Goal: Use online tool/utility: Utilize a website feature to perform a specific function

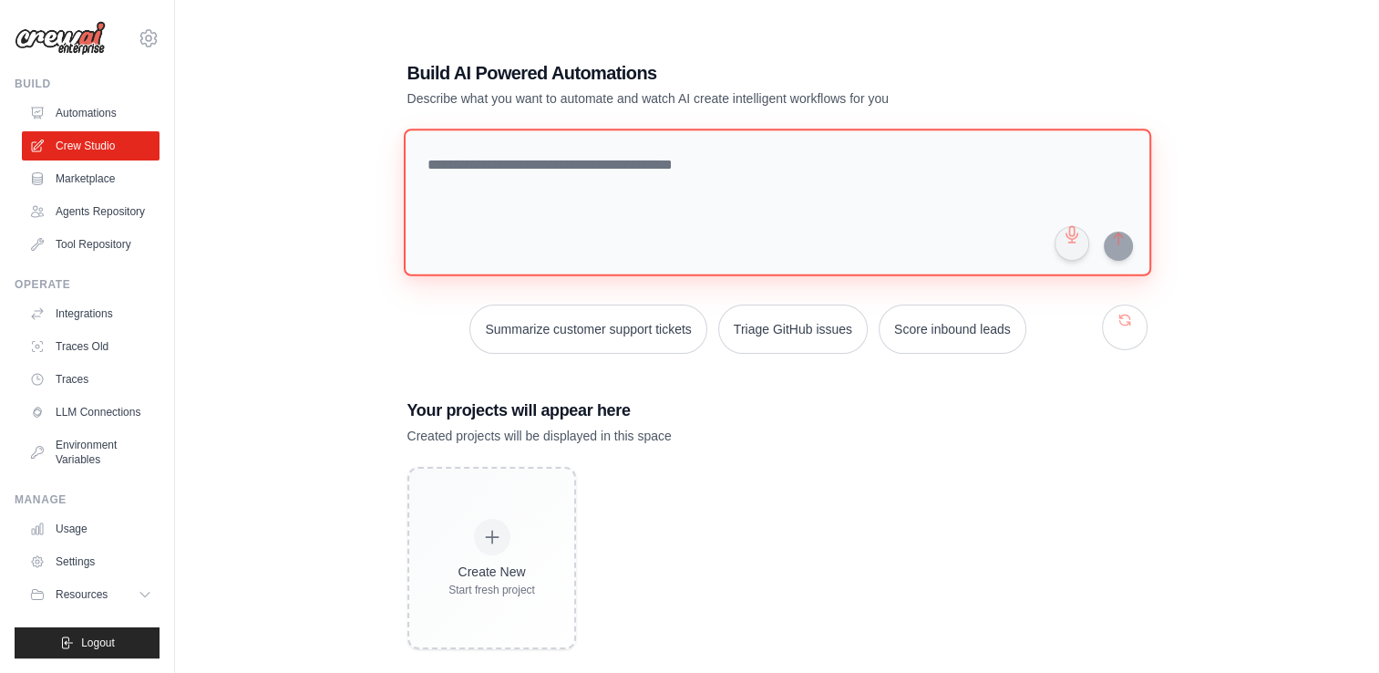
click at [681, 140] on textarea at bounding box center [776, 203] width 747 height 148
click at [658, 162] on textarea at bounding box center [776, 203] width 747 height 148
paste textarea "**********"
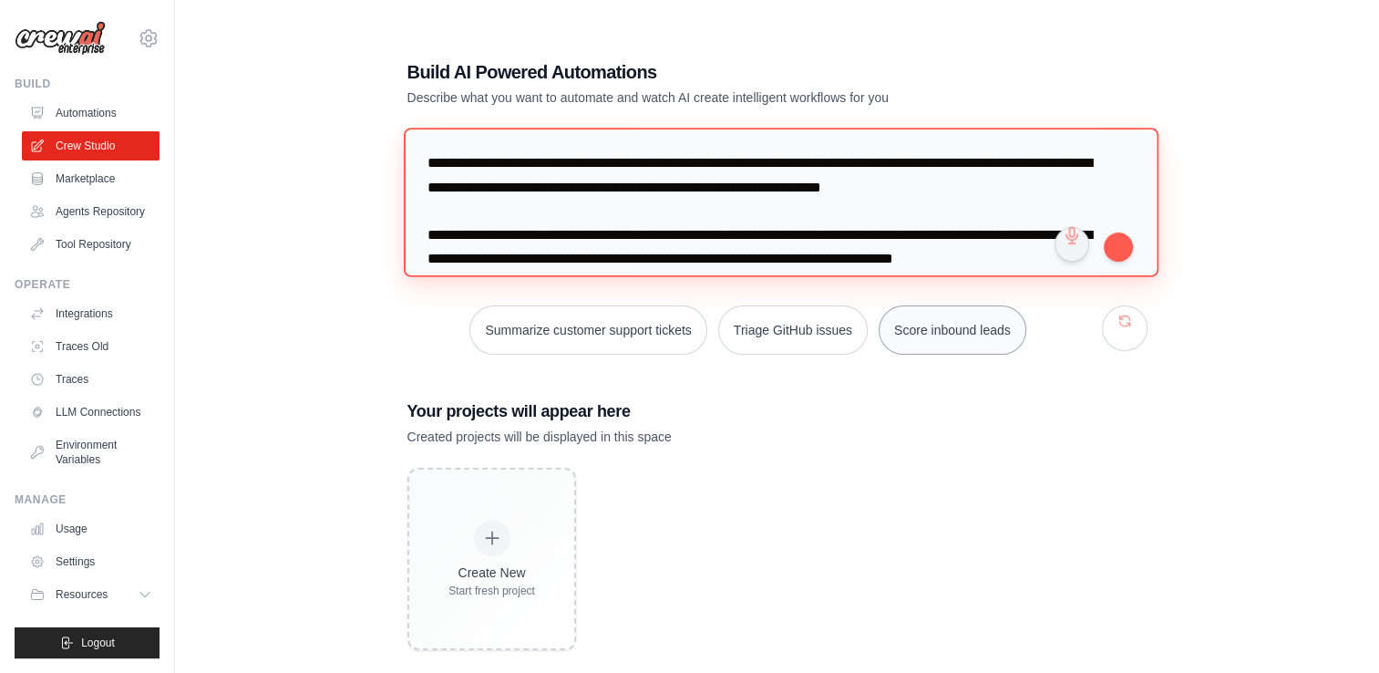
scroll to position [222, 0]
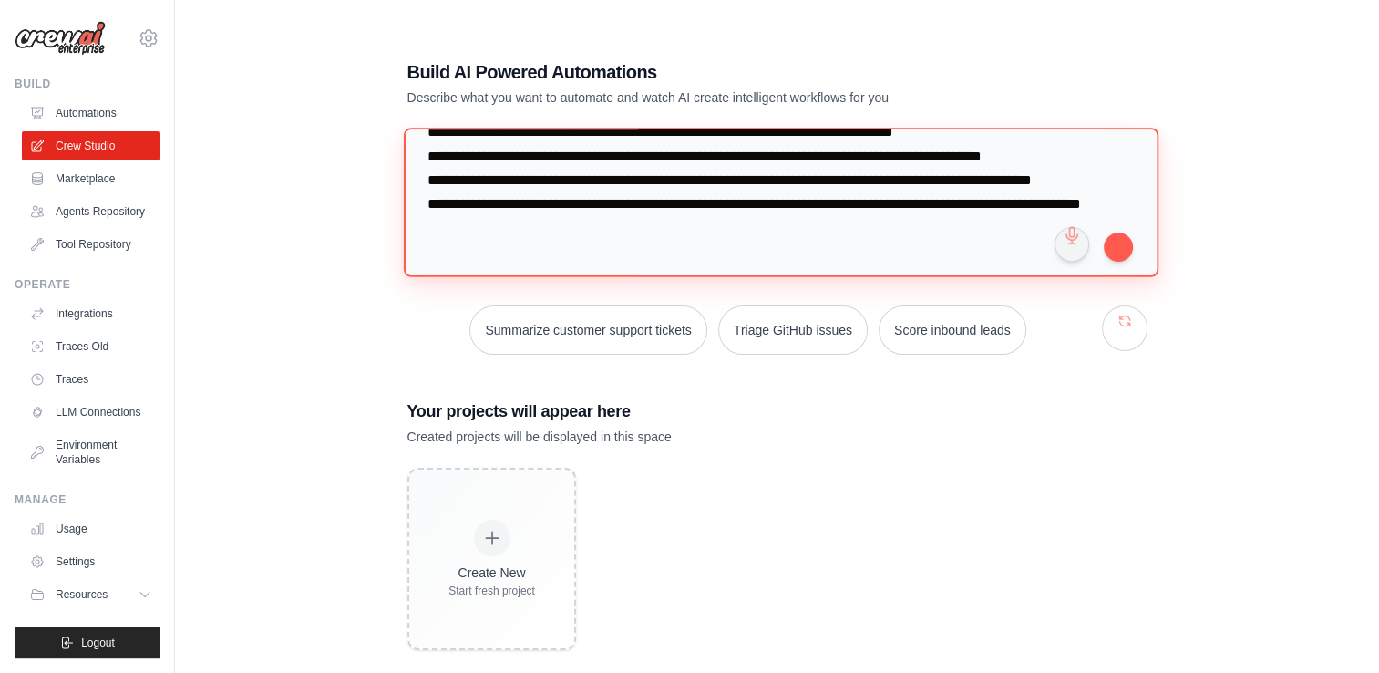
drag, startPoint x: 431, startPoint y: 160, endPoint x: 1027, endPoint y: 361, distance: 629.3
click at [1027, 361] on div "**********" at bounding box center [778, 354] width 784 height 649
type textarea "*"
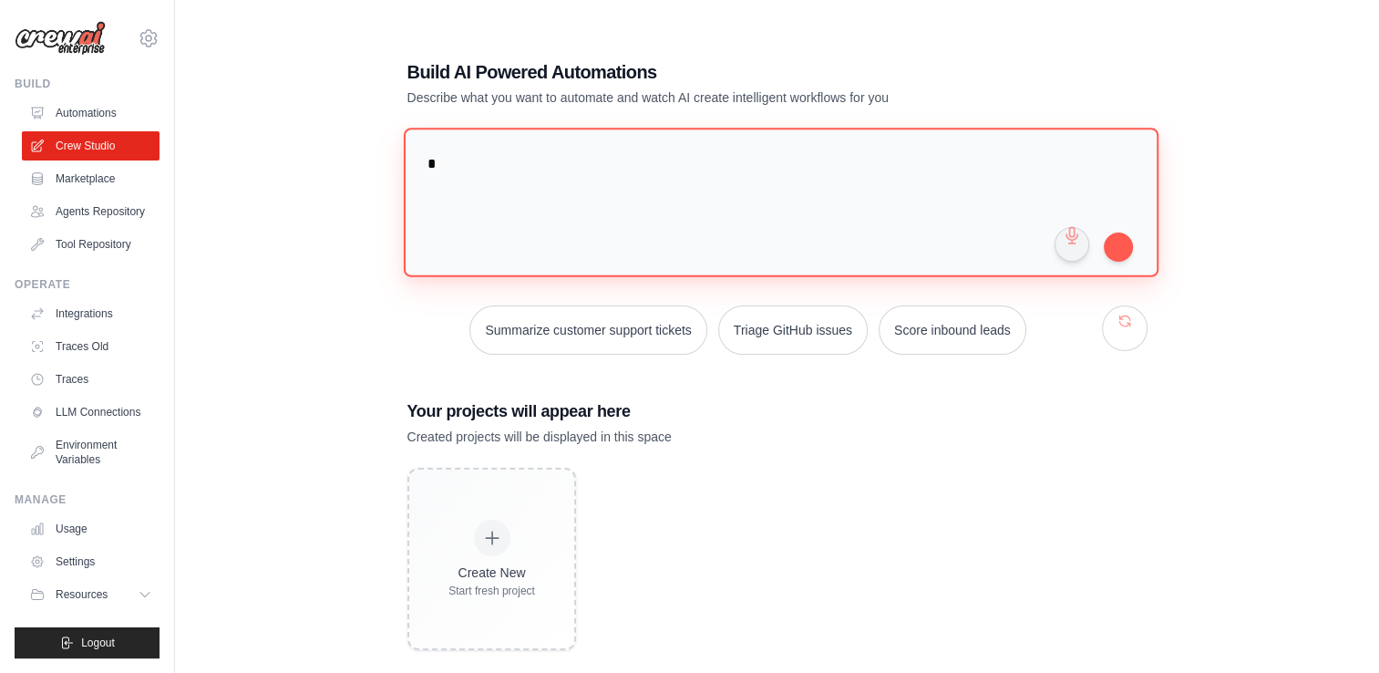
scroll to position [0, 0]
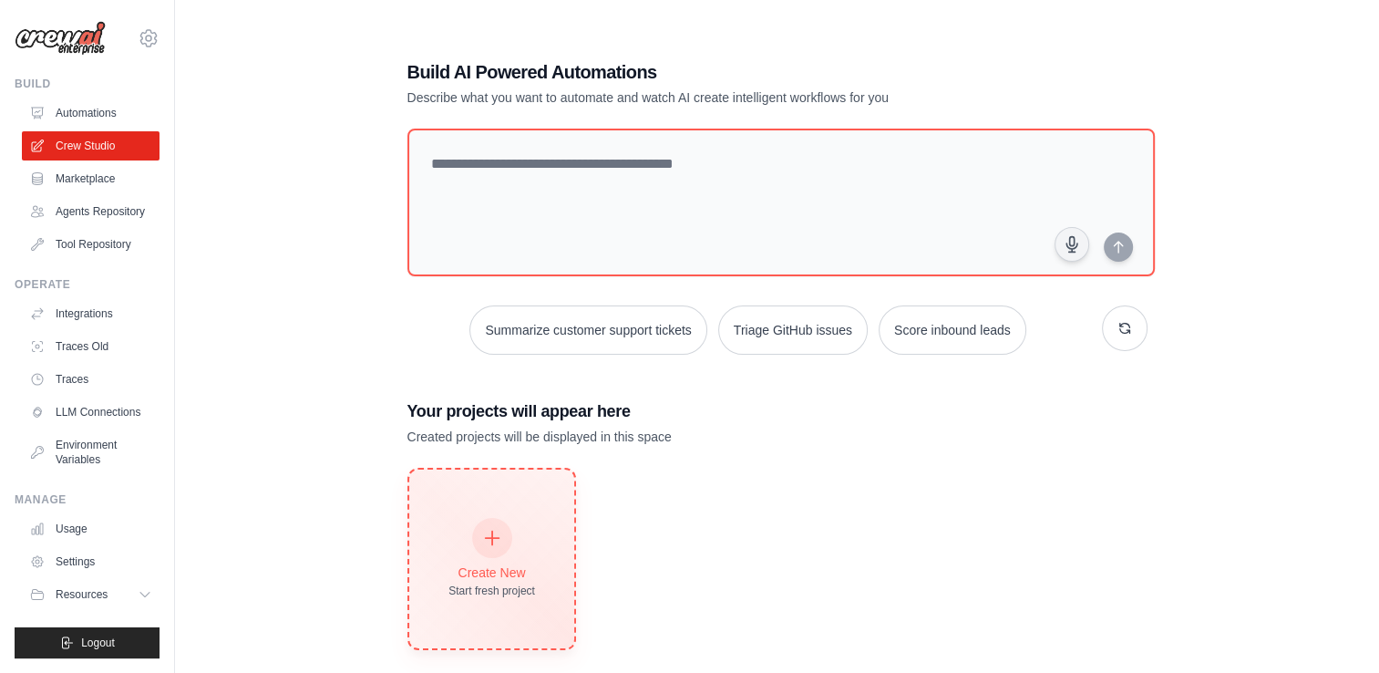
click at [514, 553] on div "Create New Start fresh project" at bounding box center [491, 559] width 87 height 78
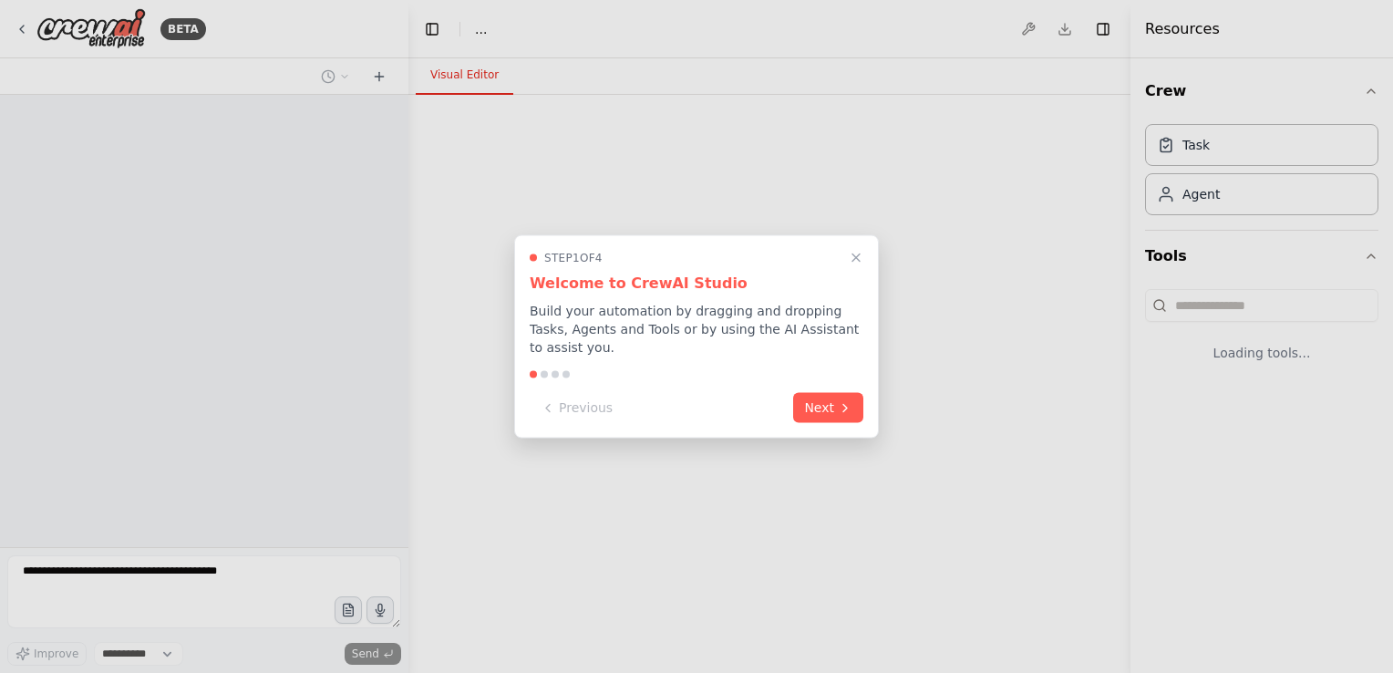
select select "****"
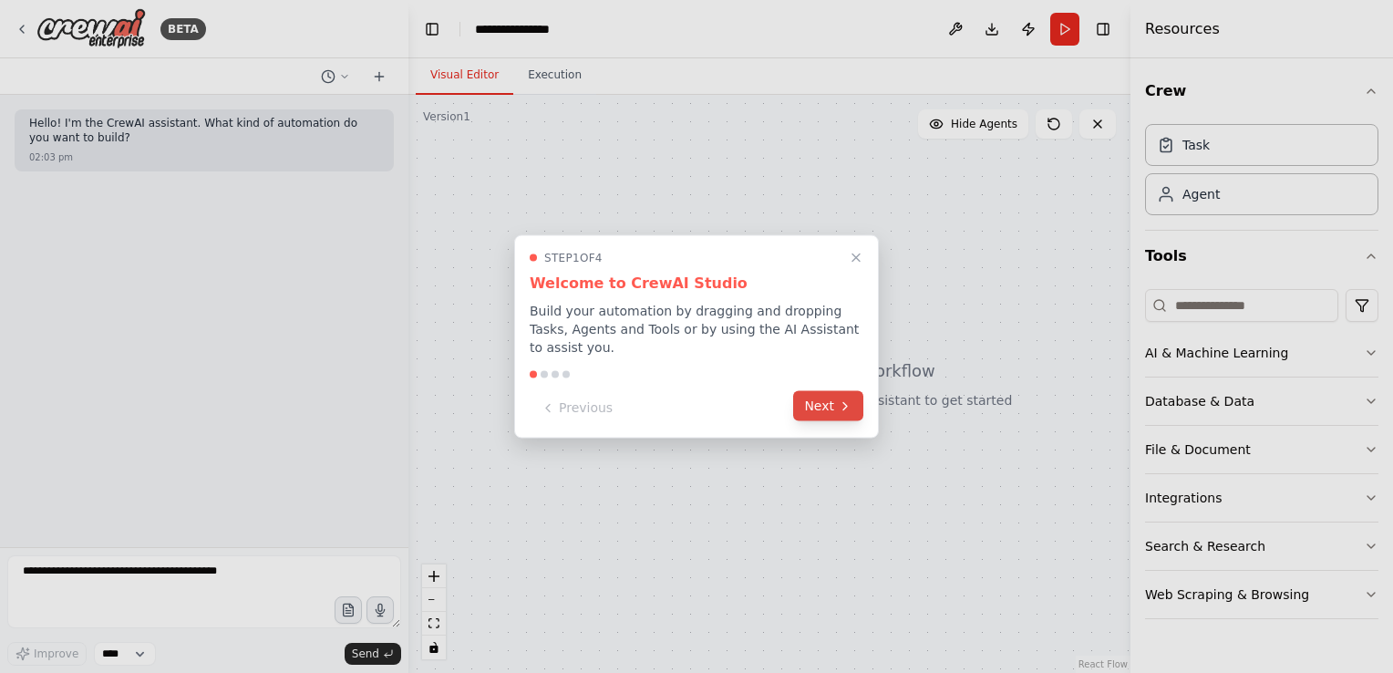
click at [831, 391] on button "Next" at bounding box center [828, 406] width 70 height 30
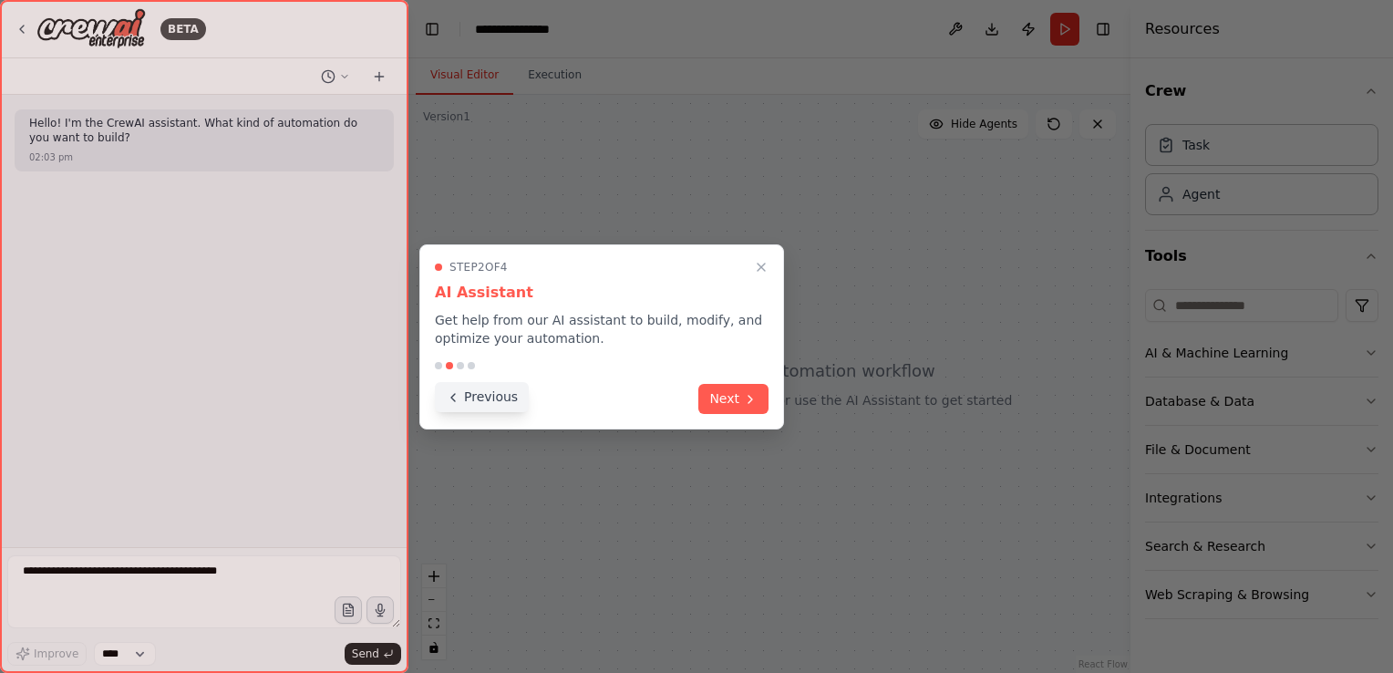
click at [457, 396] on icon at bounding box center [453, 397] width 15 height 15
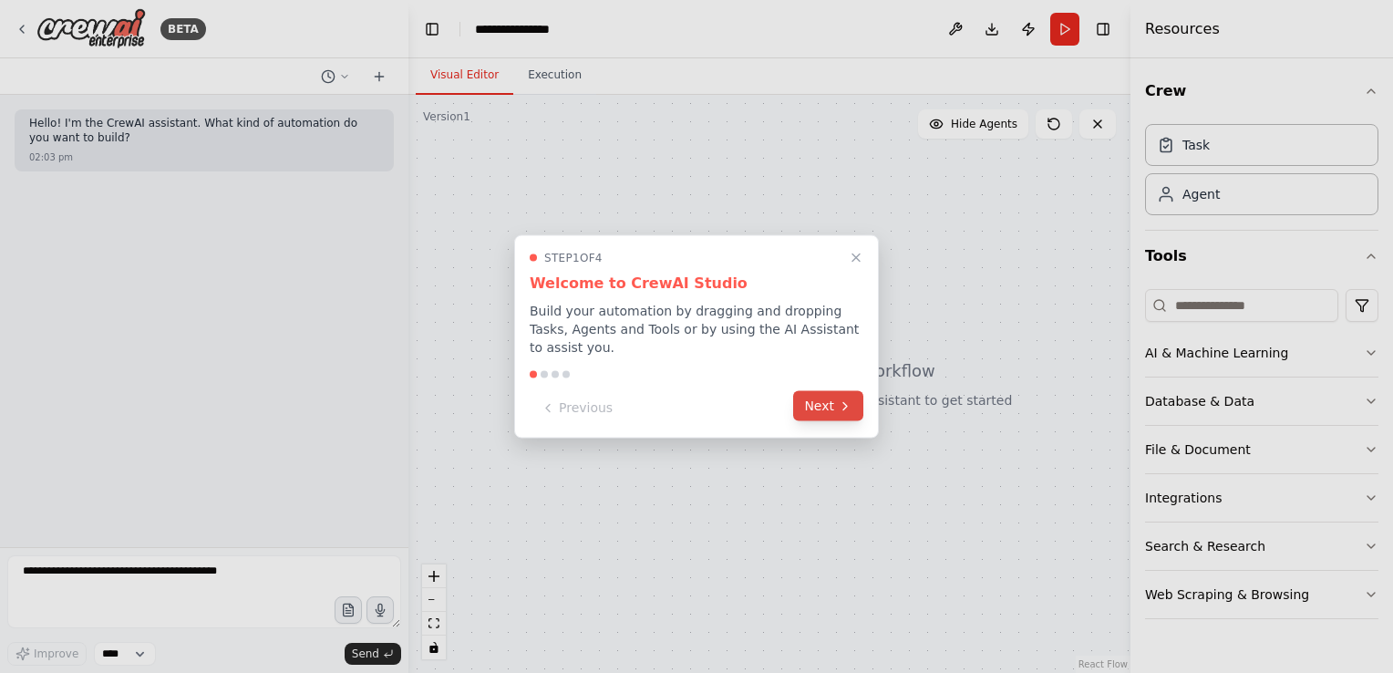
click at [817, 398] on button "Next" at bounding box center [828, 406] width 70 height 30
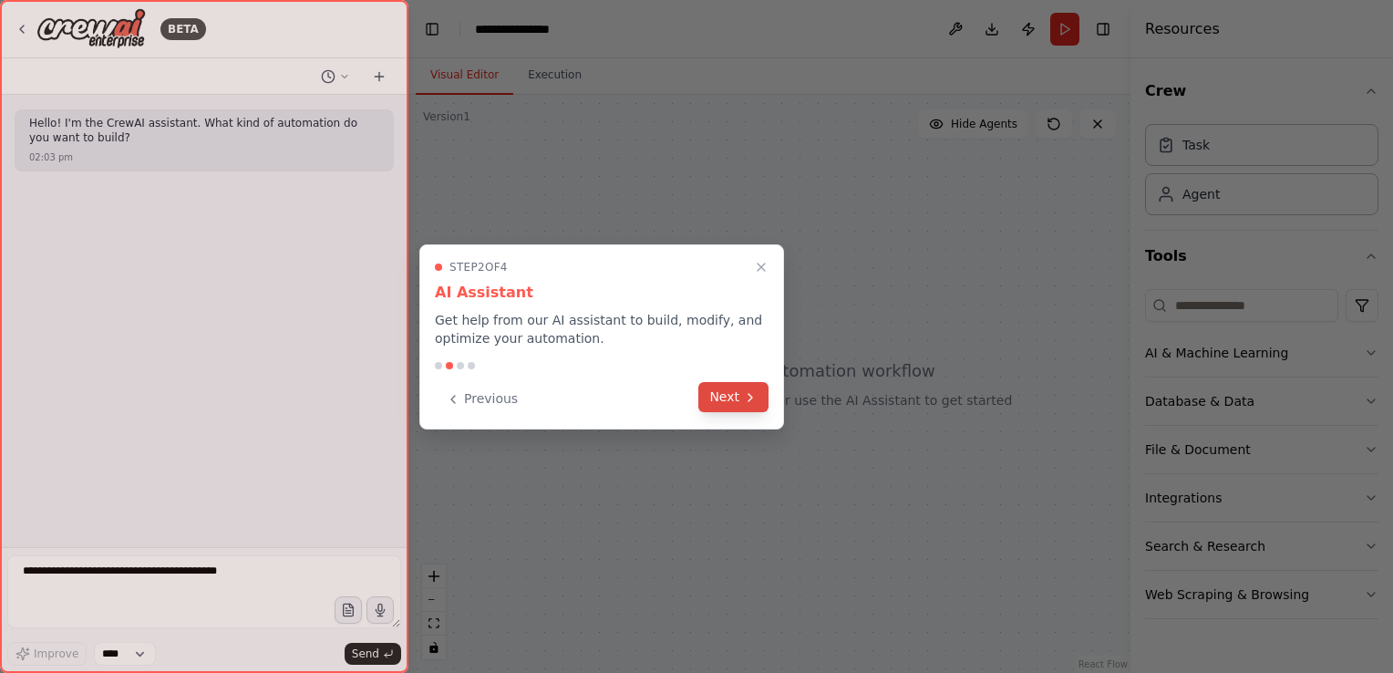
click at [739, 400] on button "Next" at bounding box center [733, 397] width 70 height 30
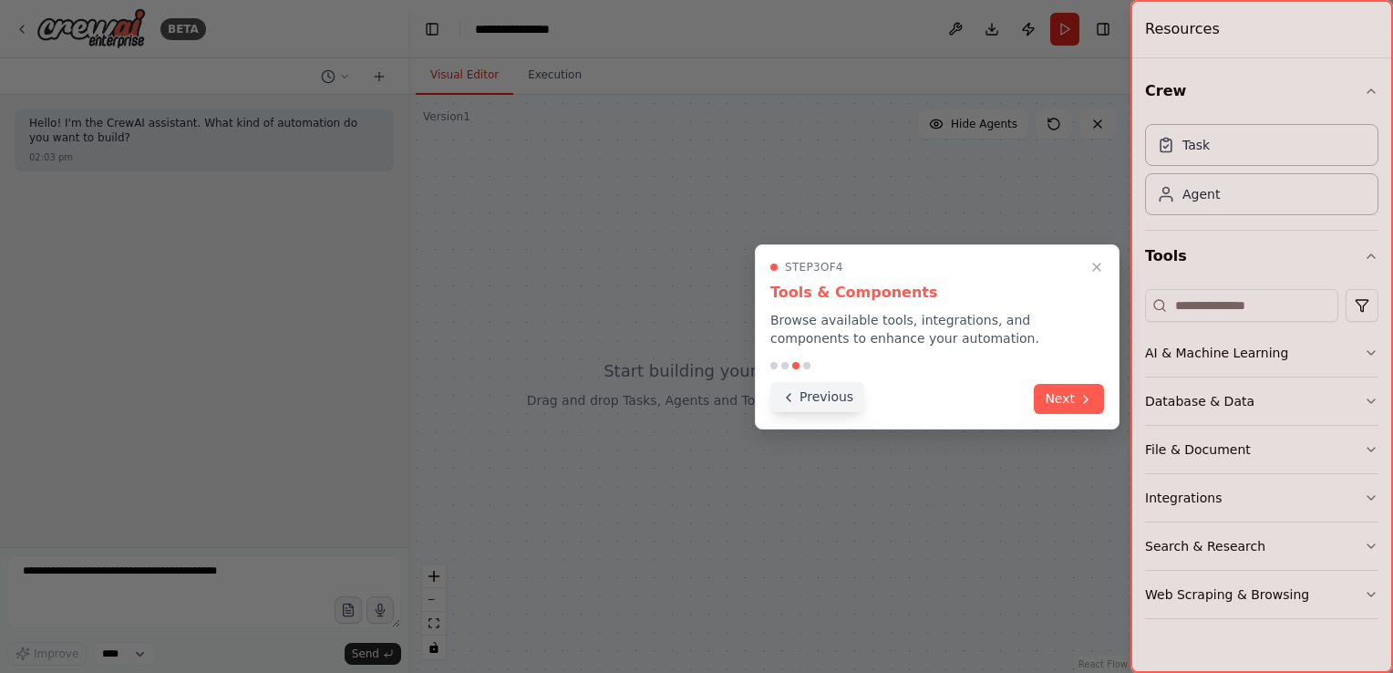
click at [788, 398] on icon at bounding box center [789, 397] width 4 height 7
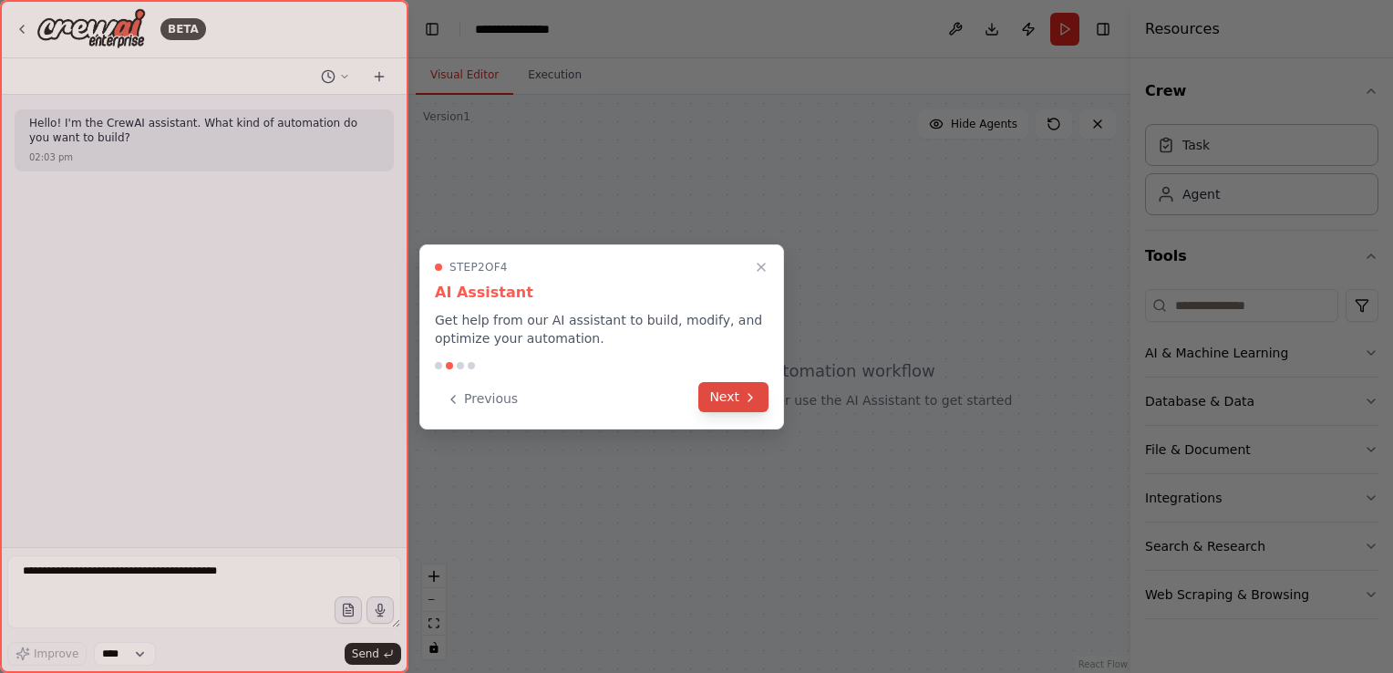
click at [724, 398] on button "Next" at bounding box center [733, 397] width 70 height 30
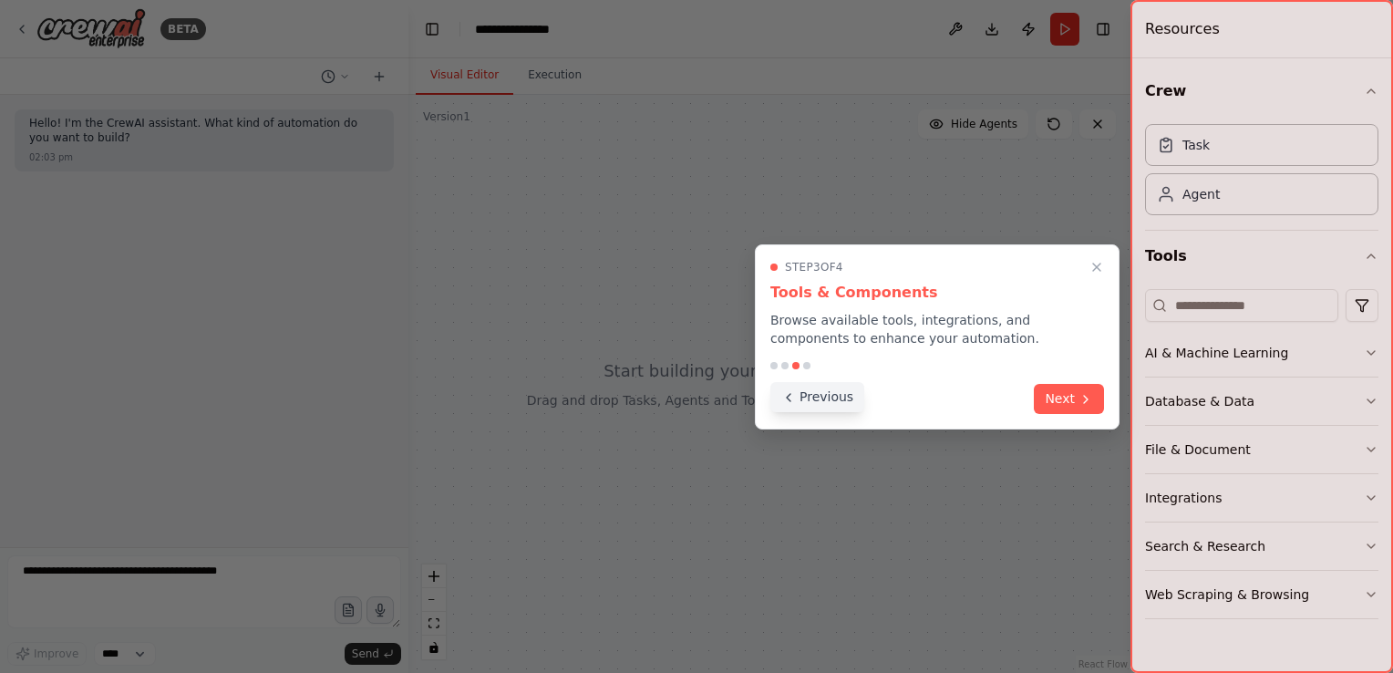
click at [783, 394] on icon at bounding box center [788, 397] width 15 height 15
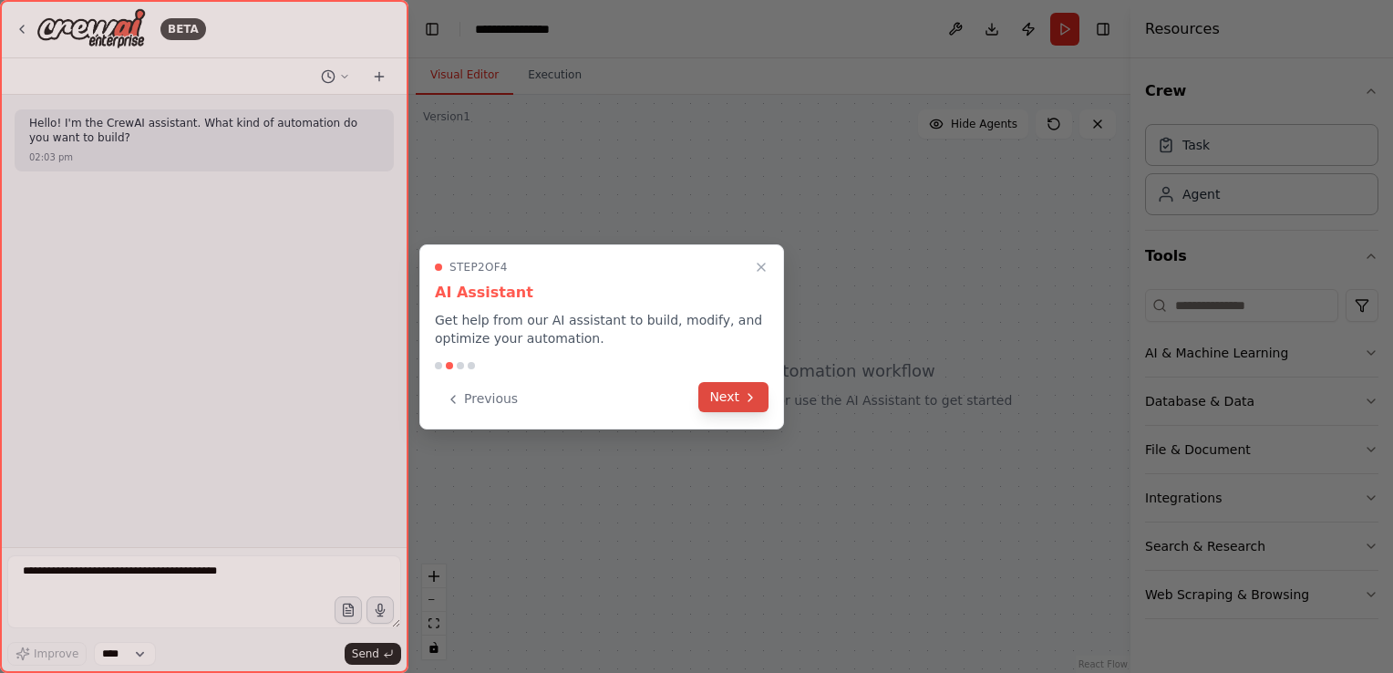
click at [714, 385] on button "Next" at bounding box center [733, 397] width 70 height 30
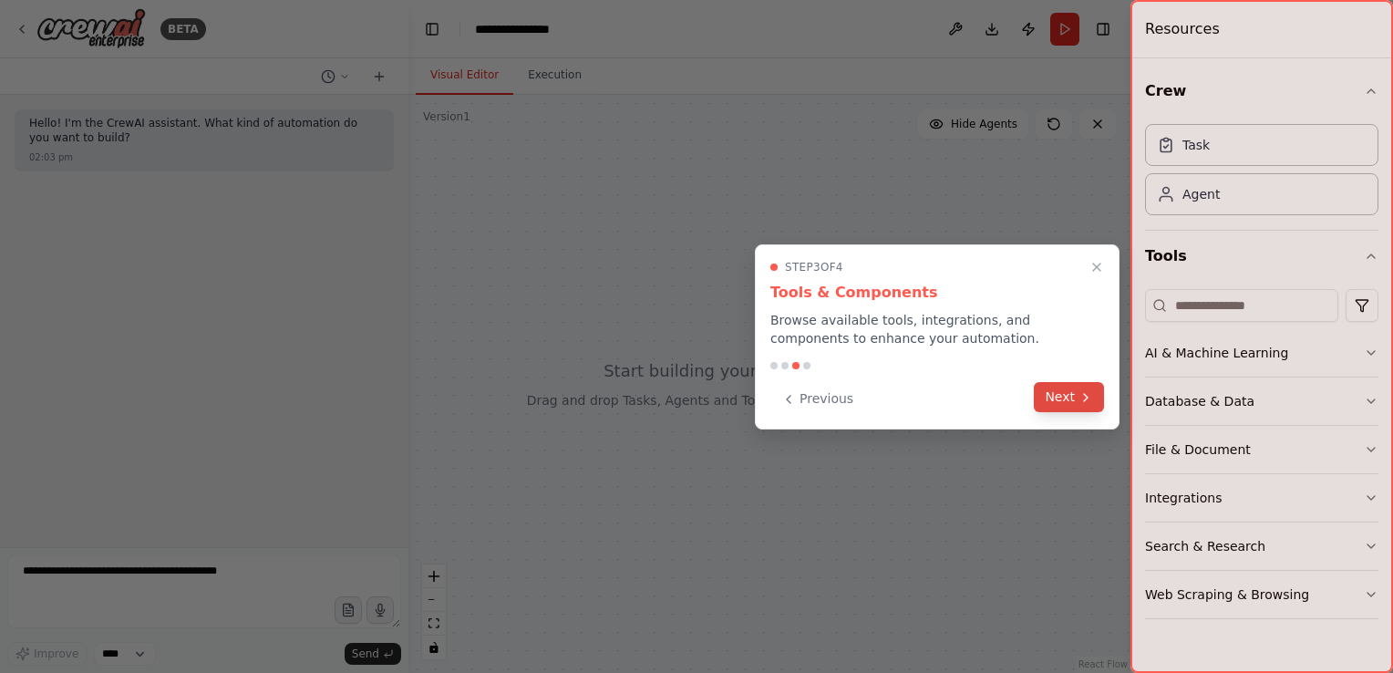
click at [1061, 398] on button "Next" at bounding box center [1069, 397] width 70 height 30
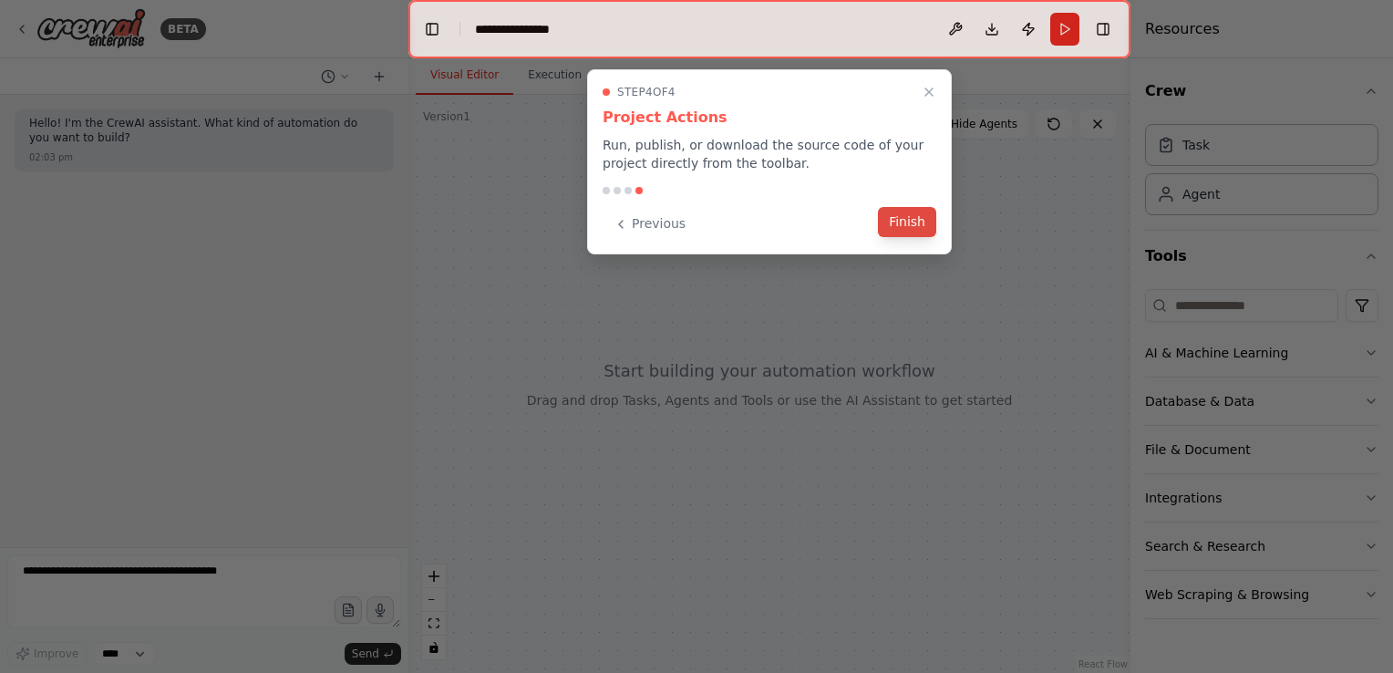
click at [920, 228] on button "Finish" at bounding box center [907, 222] width 58 height 30
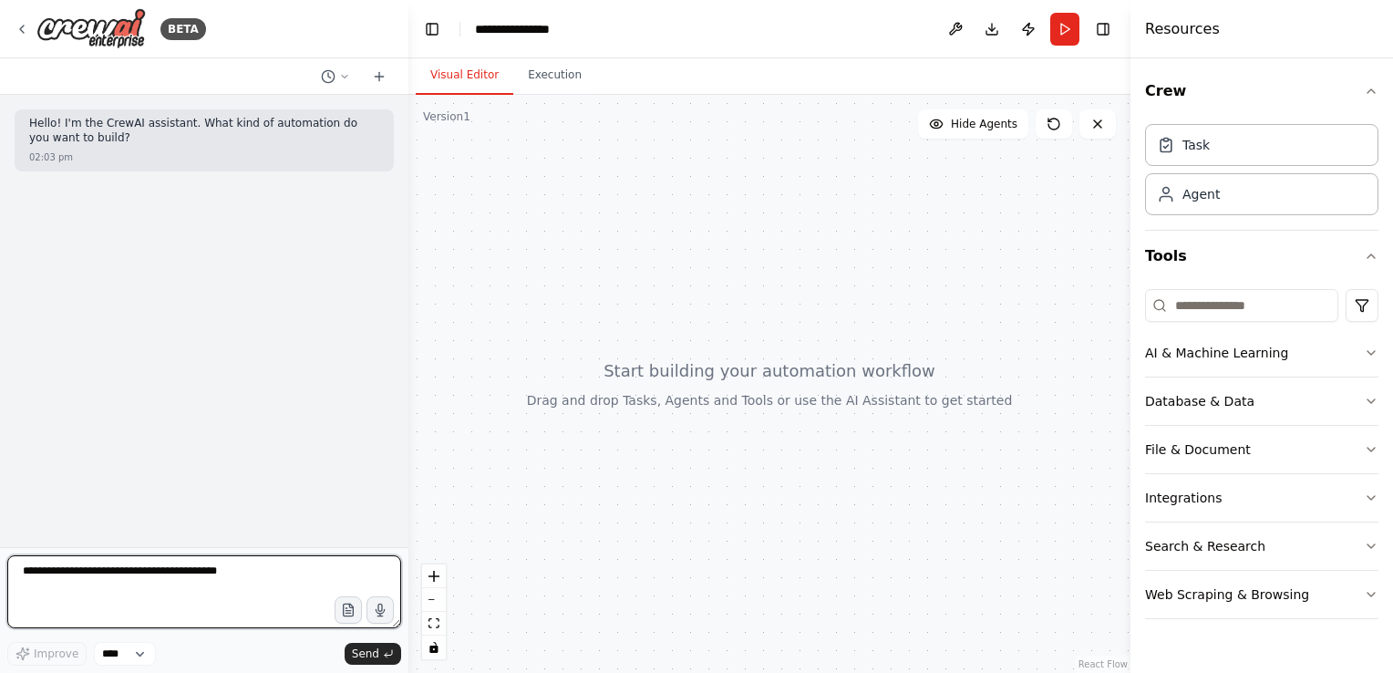
click at [299, 612] on textarea at bounding box center [204, 591] width 394 height 73
drag, startPoint x: 240, startPoint y: 585, endPoint x: 57, endPoint y: 581, distance: 183.3
click at [57, 581] on textarea at bounding box center [204, 591] width 394 height 73
paste textarea "**********"
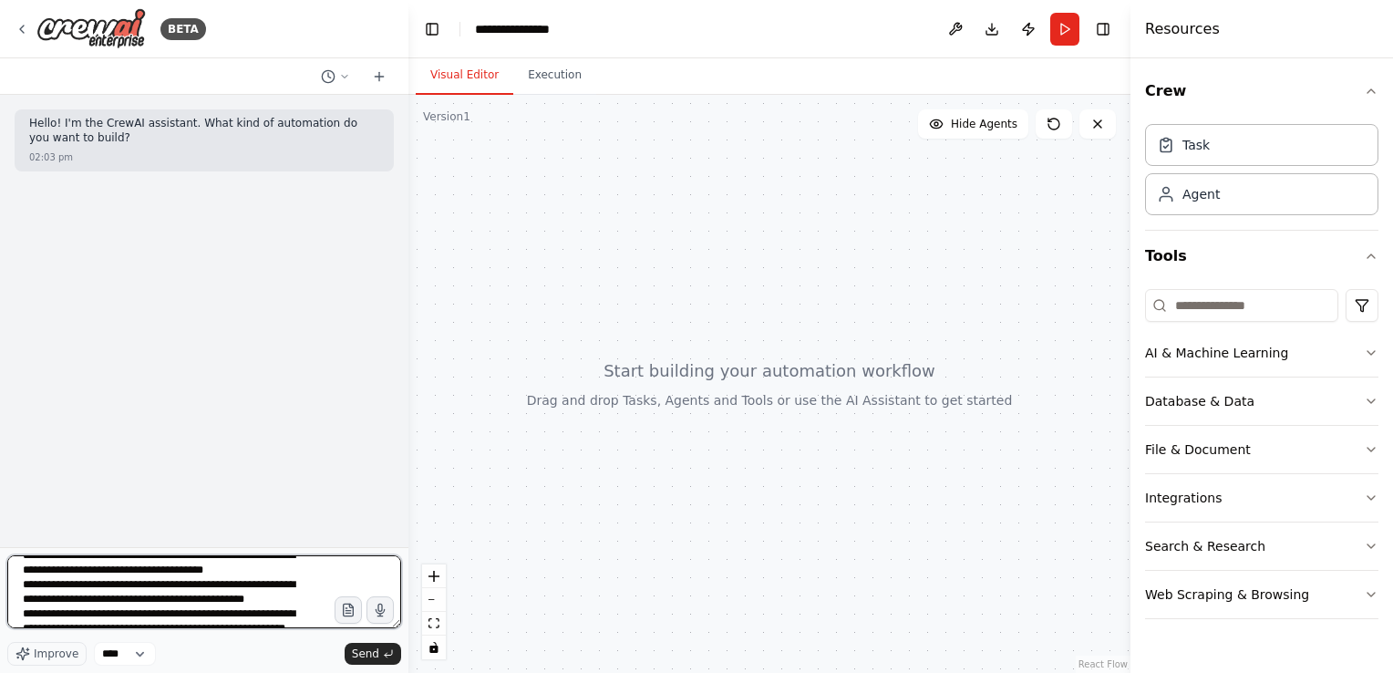
scroll to position [191, 0]
type textarea "**********"
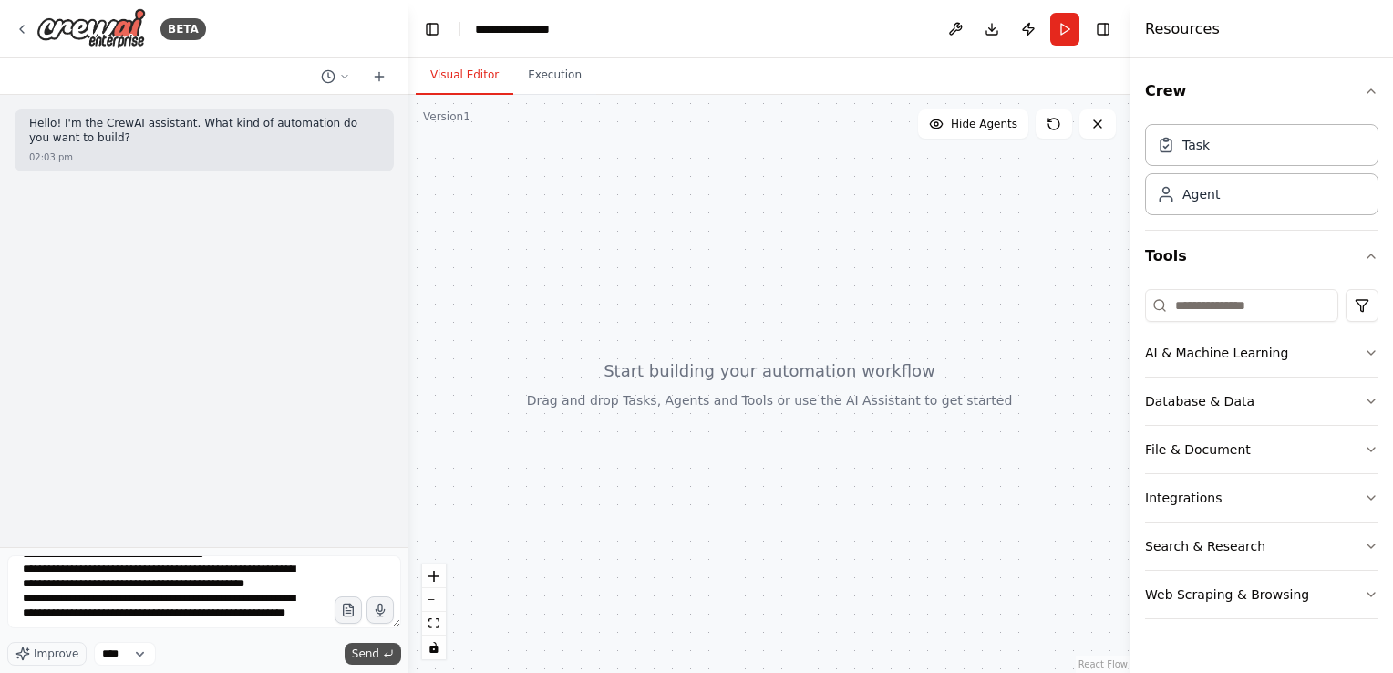
click at [367, 649] on span "Send" at bounding box center [365, 653] width 27 height 15
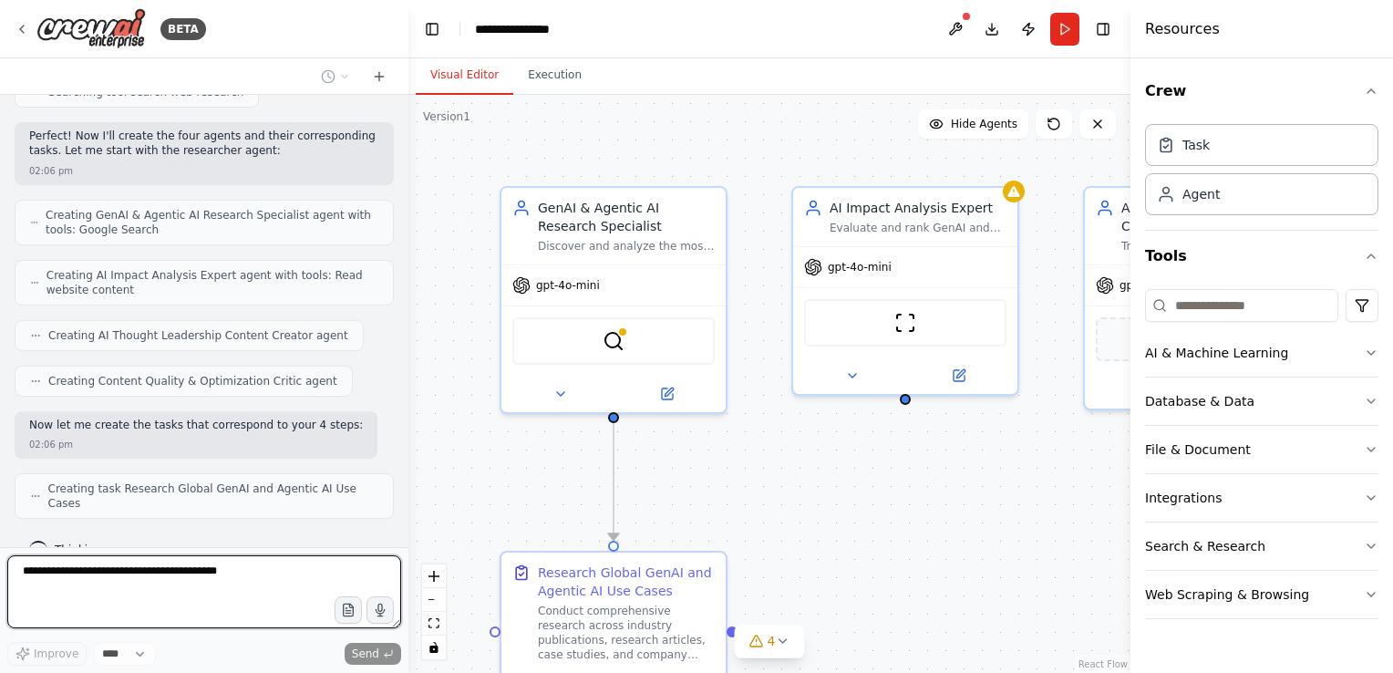
scroll to position [653, 0]
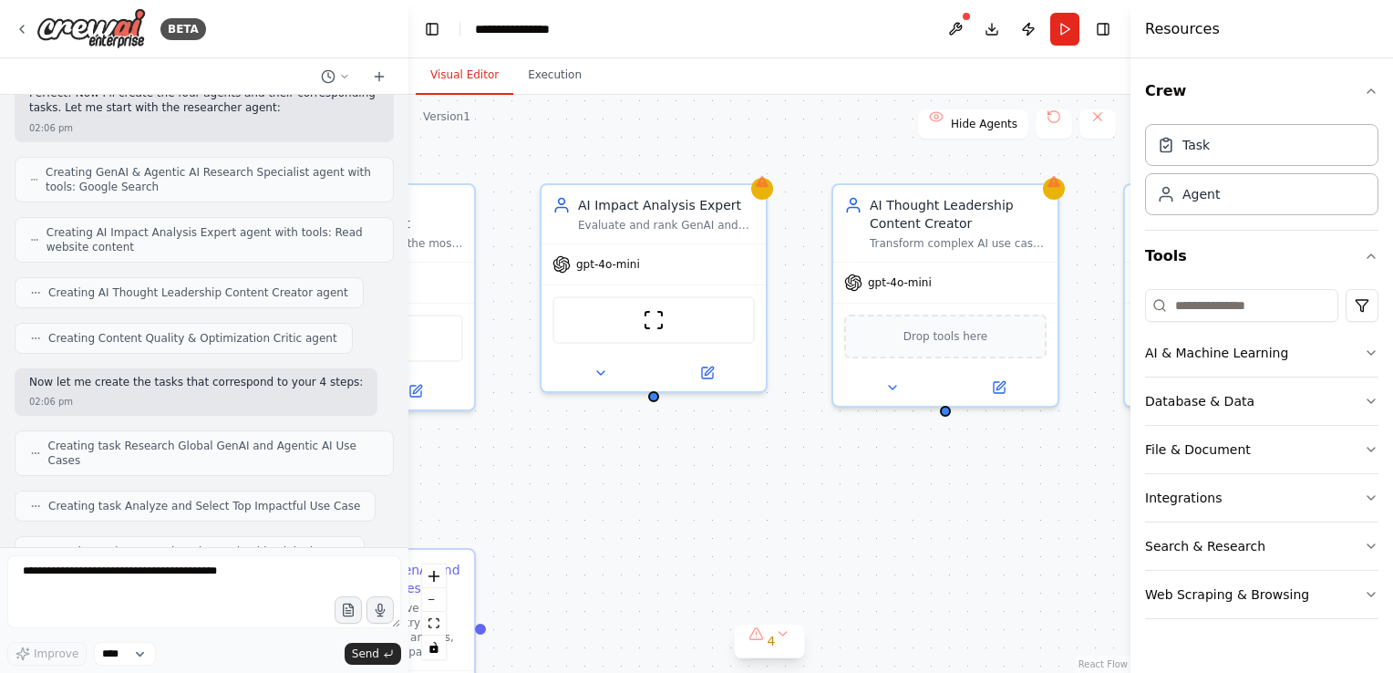
drag, startPoint x: 871, startPoint y: 517, endPoint x: 532, endPoint y: 530, distance: 339.3
click at [532, 530] on div ".deletable-edge-delete-btn { width: 20px; height: 20px; border: 0px solid #ffff…" at bounding box center [769, 384] width 722 height 578
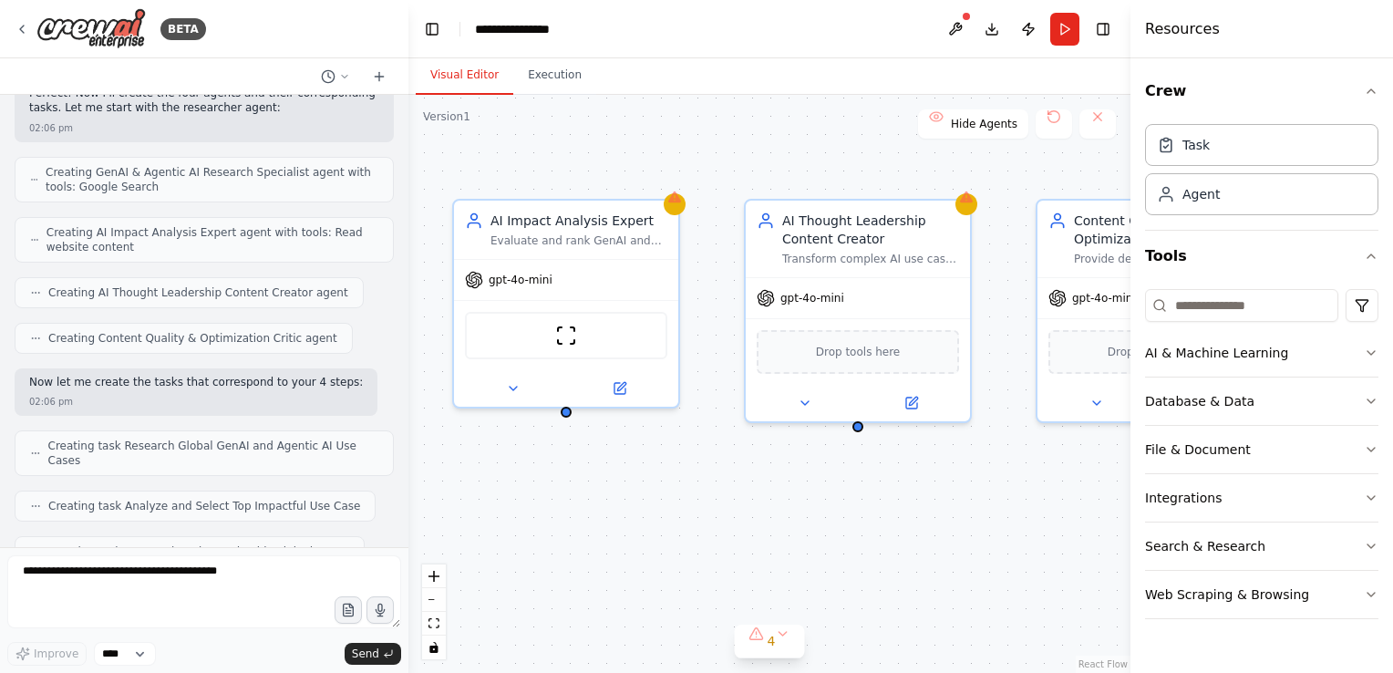
scroll to position [746, 0]
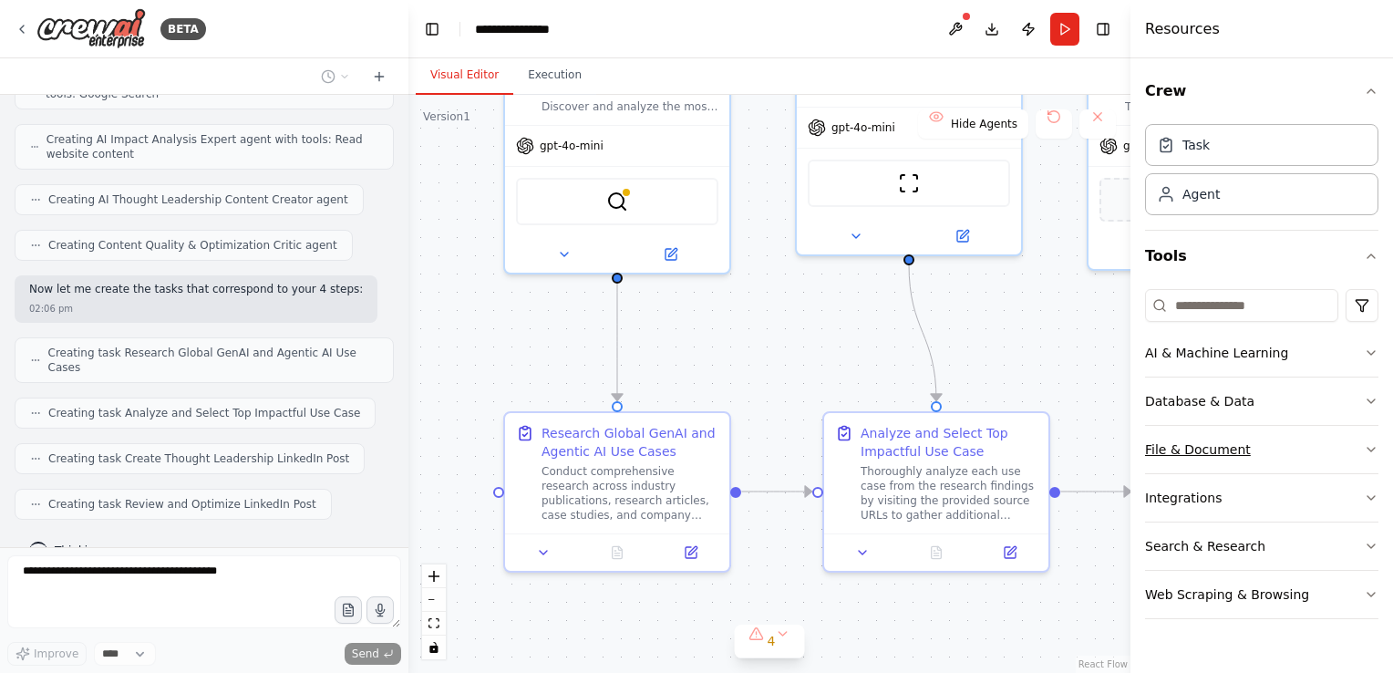
drag, startPoint x: 944, startPoint y: 581, endPoint x: 1287, endPoint y: 428, distance: 375.0
click at [1287, 428] on div "BETA Hello! I'm the CrewAI assistant. What kind of automation do you want to bu…" at bounding box center [696, 336] width 1393 height 673
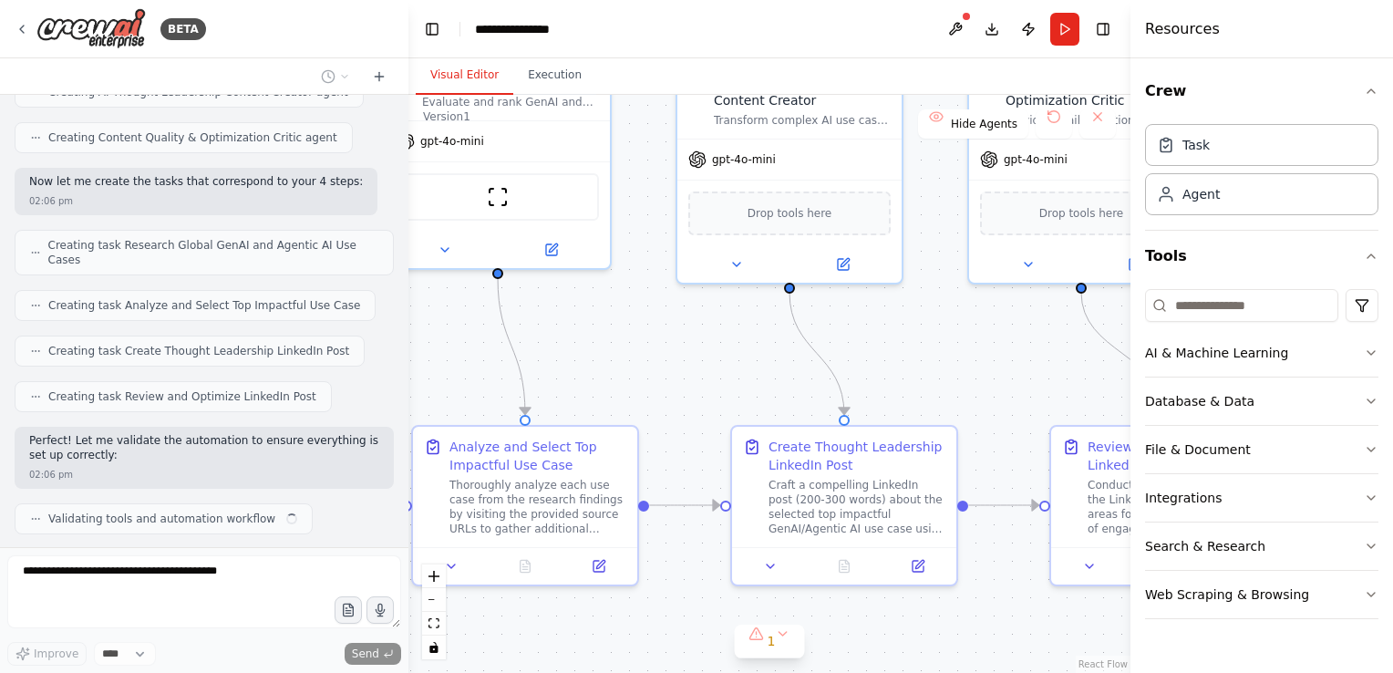
scroll to position [868, 0]
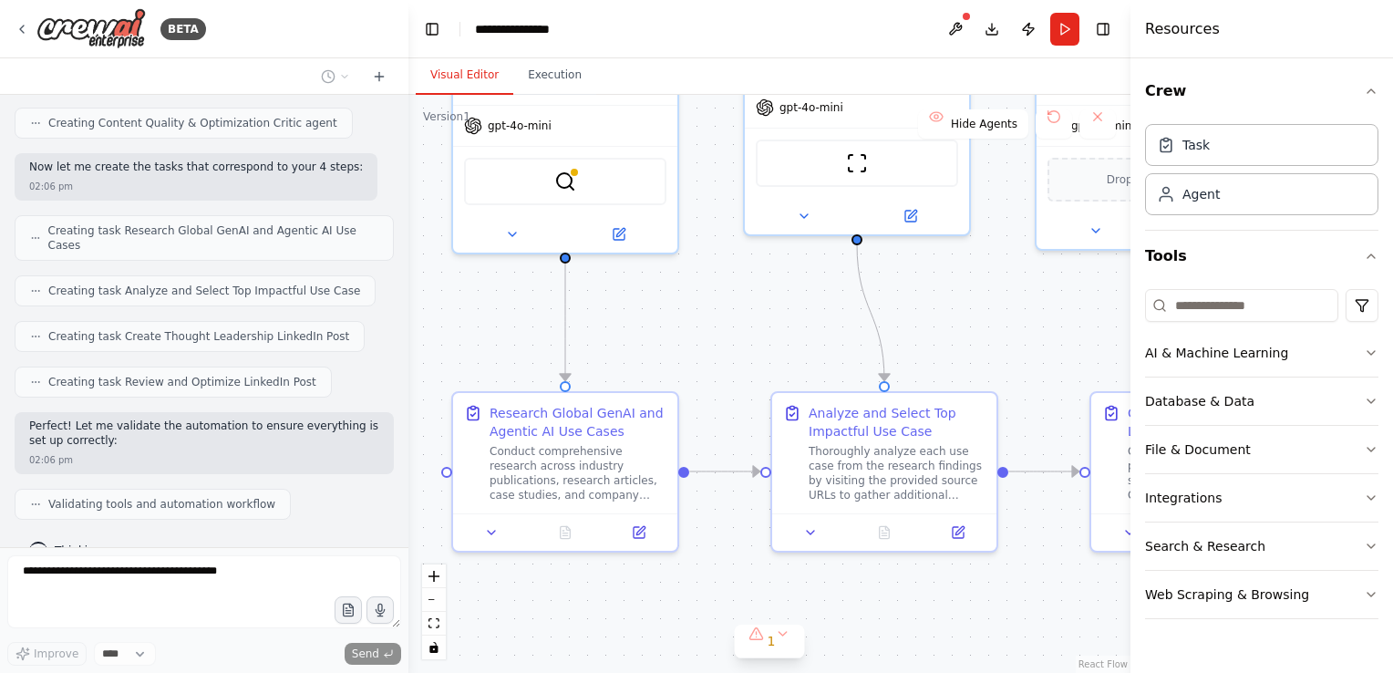
drag, startPoint x: 1049, startPoint y: 354, endPoint x: 998, endPoint y: 333, distance: 55.2
click at [998, 333] on div ".deletable-edge-delete-btn { width: 20px; height: 20px; border: 0px solid #ffff…" at bounding box center [769, 384] width 722 height 578
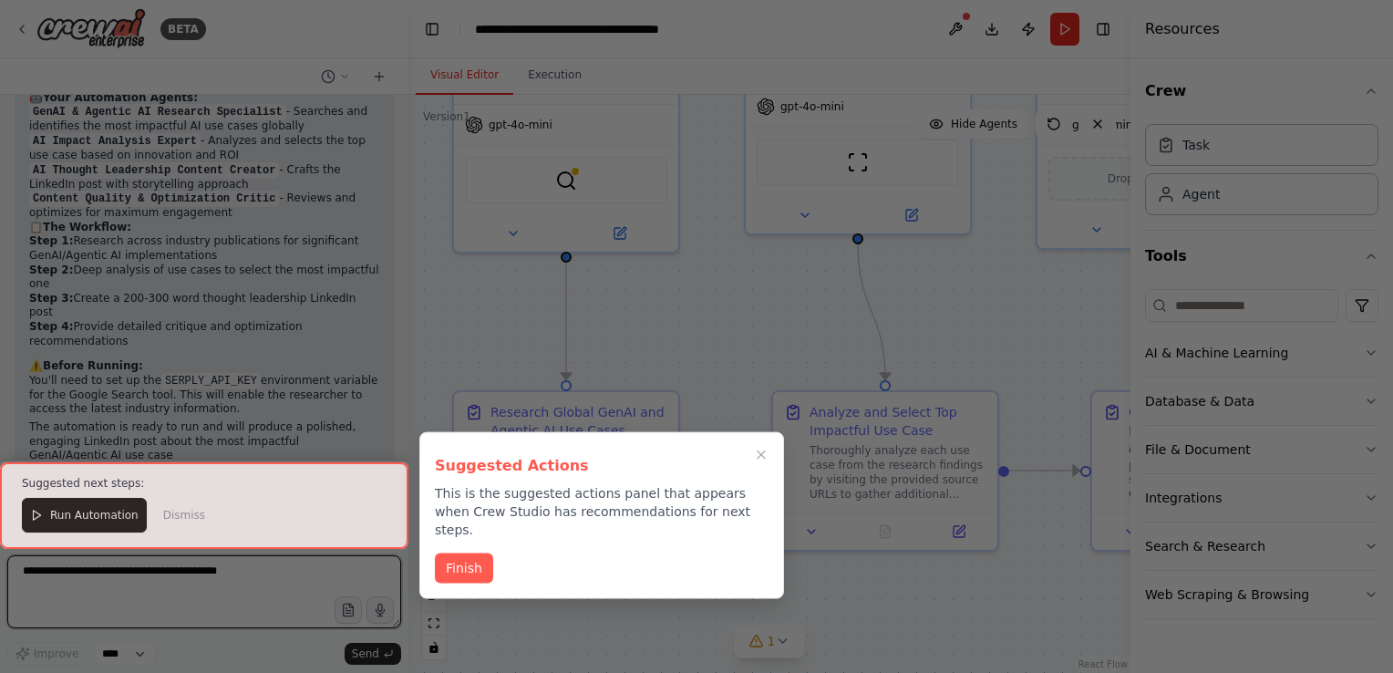
scroll to position [1501, 0]
click at [761, 451] on icon "Close walkthrough" at bounding box center [761, 455] width 16 height 16
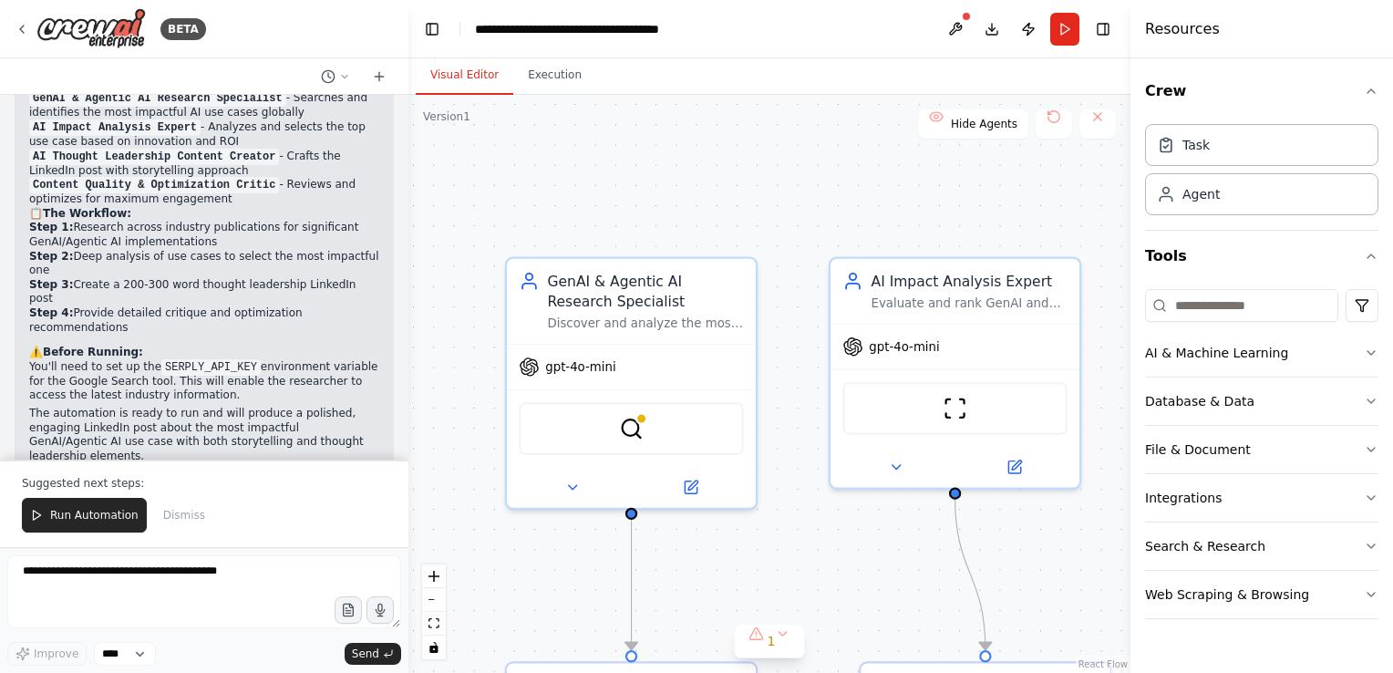
drag, startPoint x: 682, startPoint y: 278, endPoint x: 763, endPoint y: 545, distance: 279.1
click at [763, 545] on div ".deletable-edge-delete-btn { width: 20px; height: 20px; border: 0px solid #ffff…" at bounding box center [769, 384] width 722 height 578
click at [722, 367] on div "gpt-4o-mini" at bounding box center [634, 367] width 249 height 45
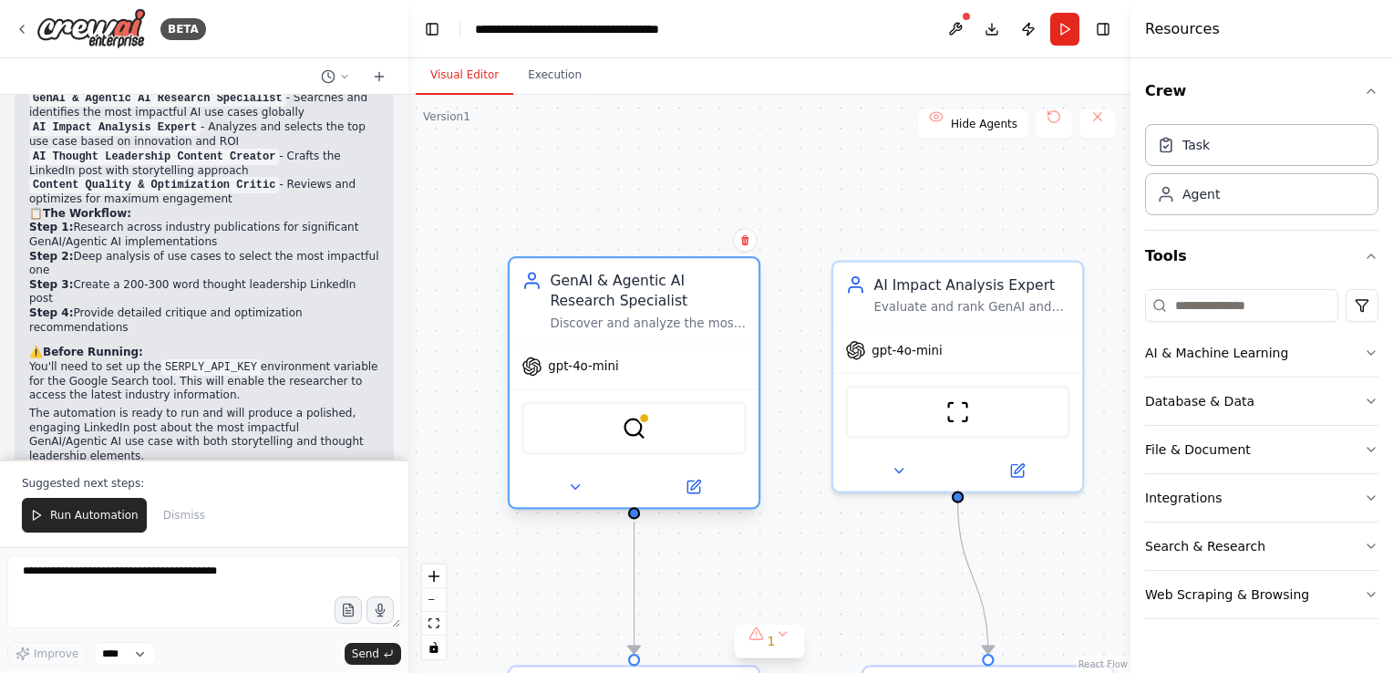
click at [608, 377] on div "gpt-4o-mini" at bounding box center [634, 367] width 249 height 45
